Goal: Transaction & Acquisition: Purchase product/service

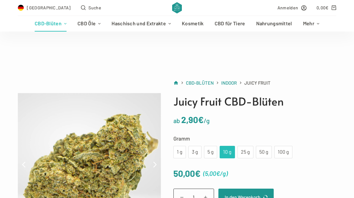
scroll to position [85, 0]
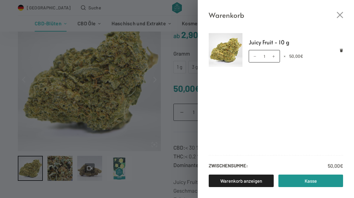
click at [337, 187] on link "Kasse" at bounding box center [310, 181] width 65 height 12
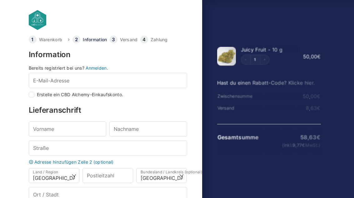
select select "DE-BE"
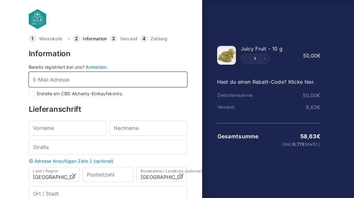
click at [170, 81] on input "E-Mail-Adresse *" at bounding box center [108, 79] width 158 height 15
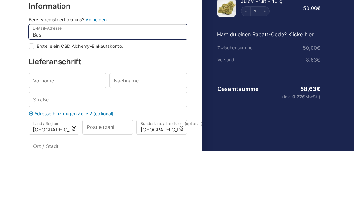
type input "Bast"
checkbox input "true"
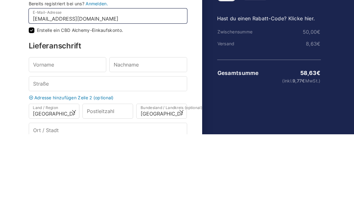
type input "[EMAIL_ADDRESS][DOMAIN_NAME]"
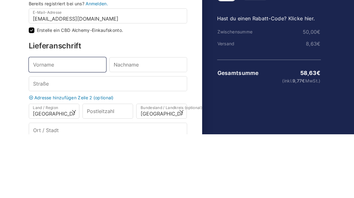
click at [91, 121] on input "Vorname *" at bounding box center [68, 128] width 78 height 15
type input "Bastian"
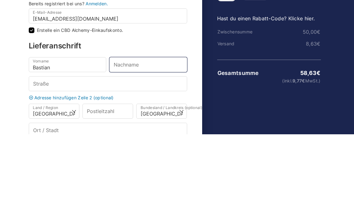
click at [156, 121] on input "Nachname *" at bounding box center [148, 128] width 78 height 15
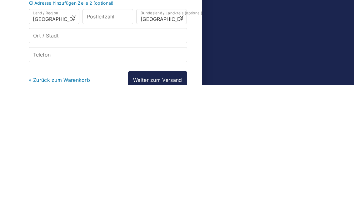
scroll to position [51, 0]
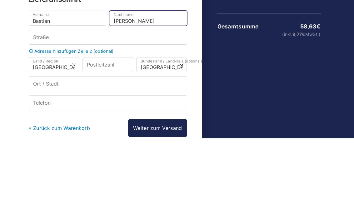
type input "[PERSON_NAME]"
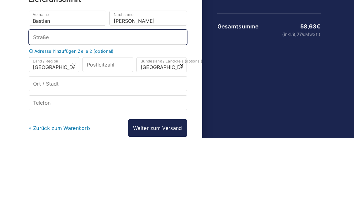
click at [114, 89] on input "Straße *" at bounding box center [108, 96] width 158 height 15
type input "[STREET_ADDRESS]"
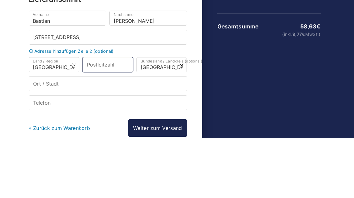
click at [117, 117] on input "Postleitzahl *" at bounding box center [107, 124] width 51 height 15
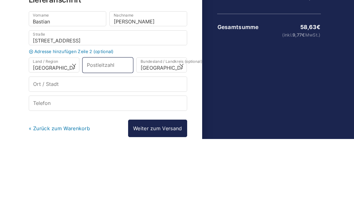
type input "04275"
select select
type input "[GEOGRAPHIC_DATA]"
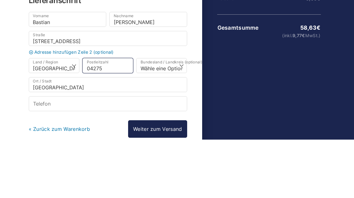
type input "04275"
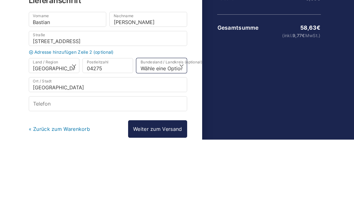
click at [170, 116] on select "Wähle eine Option… [GEOGRAPHIC_DATA] [GEOGRAPHIC_DATA] [GEOGRAPHIC_DATA] [GEOGR…" at bounding box center [161, 123] width 51 height 15
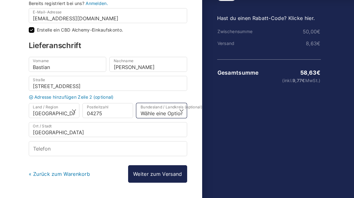
select select "DE-SN"
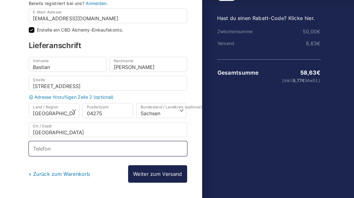
click at [121, 152] on input "Telefon *" at bounding box center [108, 148] width 158 height 15
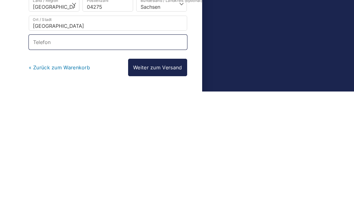
type input ","
type input "015563568725"
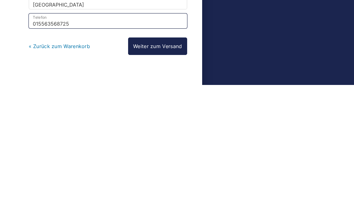
scroll to position [86, 0]
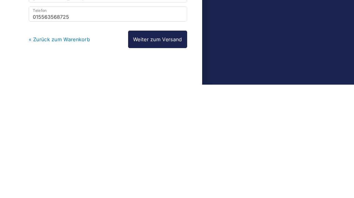
click at [172, 144] on link "Weiter zum Versand" at bounding box center [157, 152] width 59 height 17
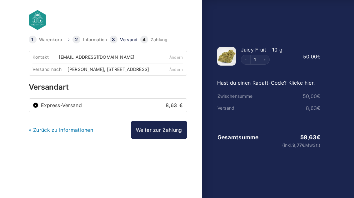
click at [185, 127] on link "Weiter zur Zahlung" at bounding box center [159, 129] width 56 height 17
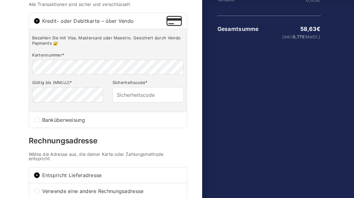
scroll to position [106, 0]
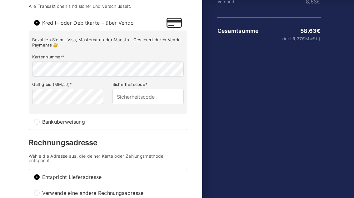
click at [40, 123] on div "Banküberweisung" at bounding box center [108, 122] width 158 height 16
radio input "true"
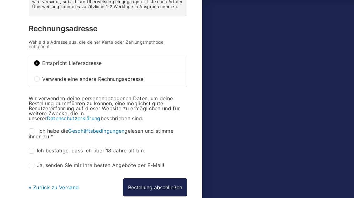
scroll to position [184, 0]
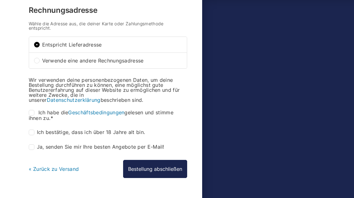
click at [33, 136] on input "Ich bestätige, dass ich über 18 Jahre alt bin. *" at bounding box center [32, 133] width 6 height 6
checkbox input "true"
click at [38, 119] on span "Ich habe die Geschäftsbedingungen gelesen und stimme ihnen zu." at bounding box center [101, 116] width 145 height 12
click at [34, 116] on input "Ich habe die Geschäftsbedingungen gelesen und stimme ihnen zu. *" at bounding box center [32, 113] width 6 height 6
checkbox input "true"
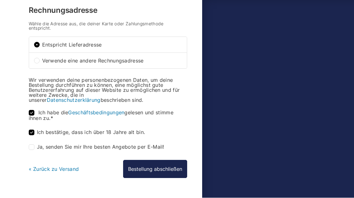
click at [35, 148] on label "Ja, senden Sie mir Ihre besten Angebote per E-Mail! (optional)" at bounding box center [97, 148] width 136 height 6
click at [34, 148] on input "Ja, senden Sie mir Ihre besten Angebote per E-Mail! (optional)" at bounding box center [32, 148] width 6 height 6
checkbox input "true"
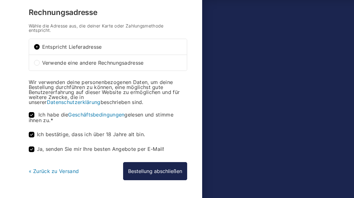
click at [179, 168] on button "Bestellung abschließen" at bounding box center [155, 171] width 64 height 18
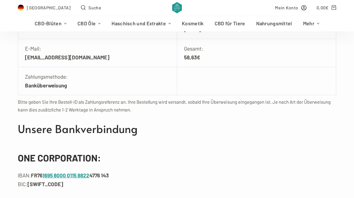
scroll to position [176, 0]
click at [33, 186] on strong "[SWIFT_CODE]" at bounding box center [45, 184] width 36 height 6
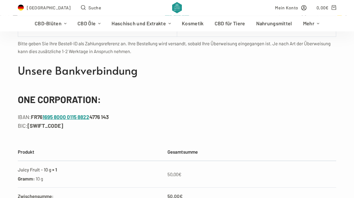
scroll to position [235, 0]
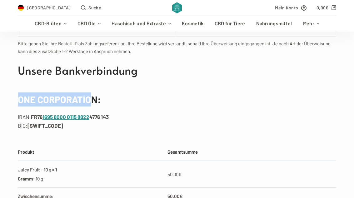
copy h3 "ONE CORPORATIO"
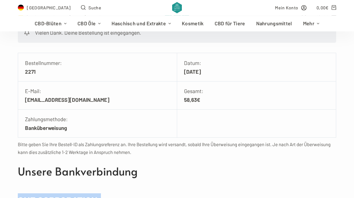
scroll to position [134, 0]
